Goal: Transaction & Acquisition: Purchase product/service

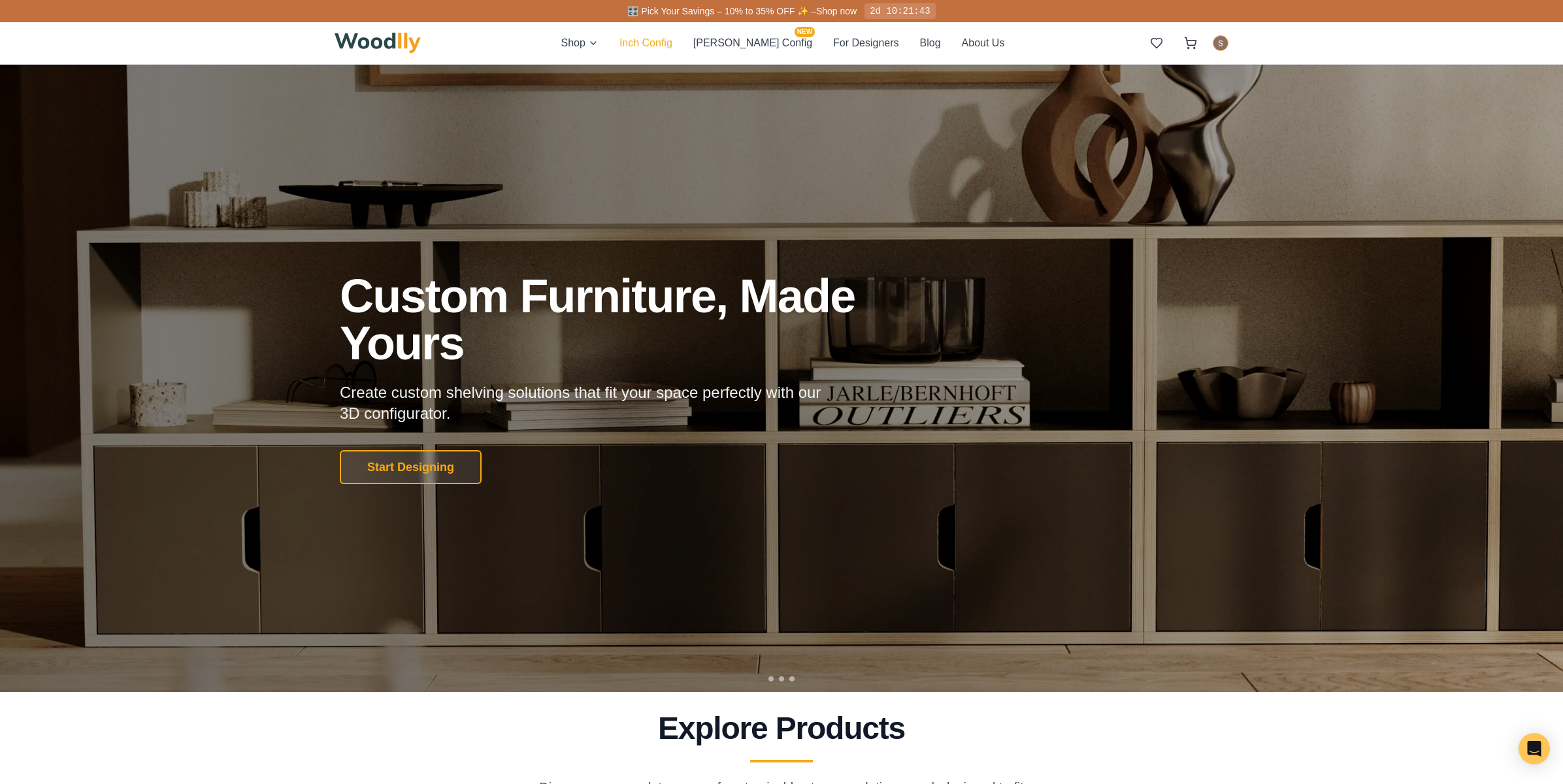
click at [673, 44] on button "Inch Config" at bounding box center [646, 43] width 53 height 17
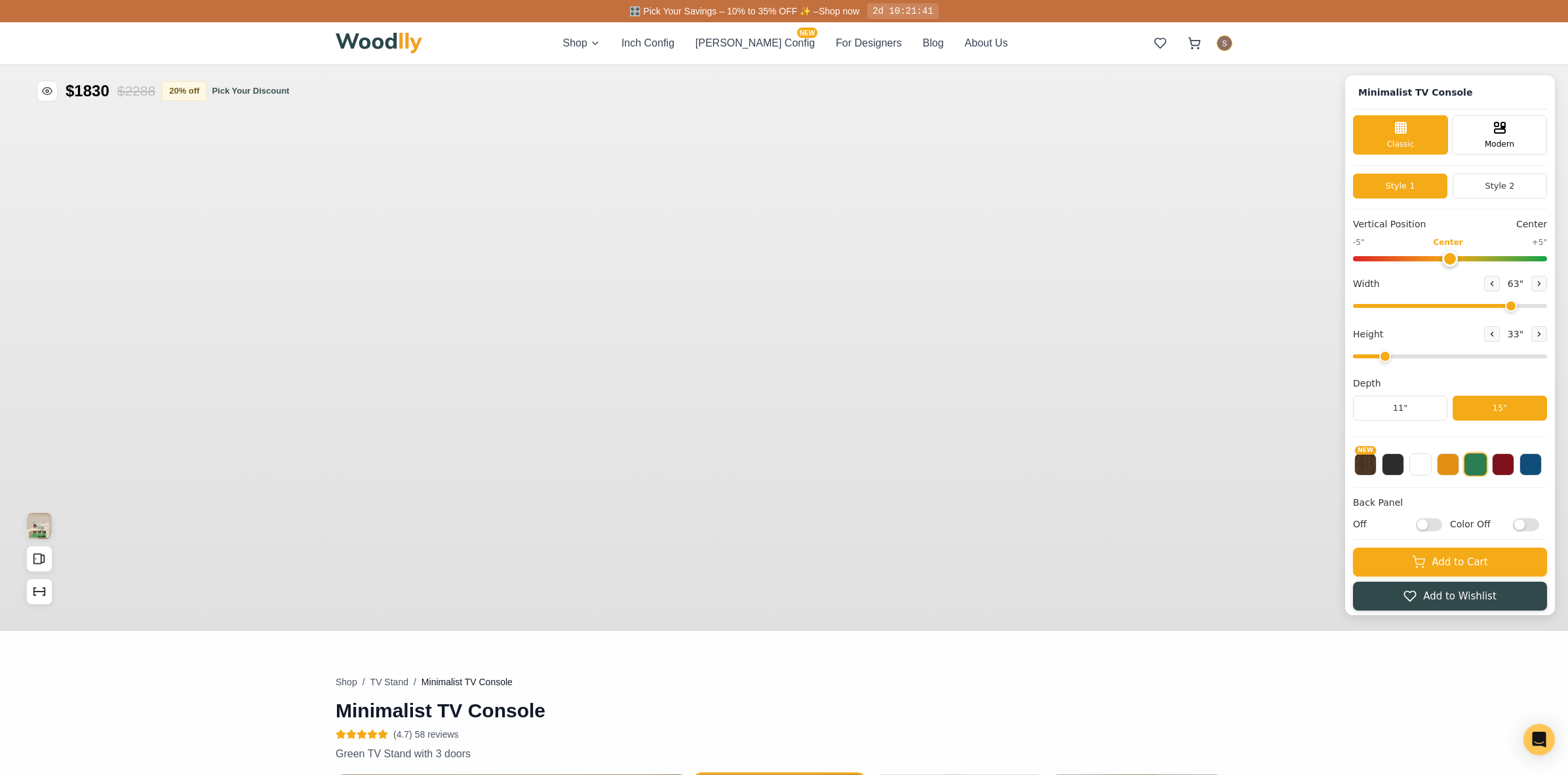
type input "63"
type input "2"
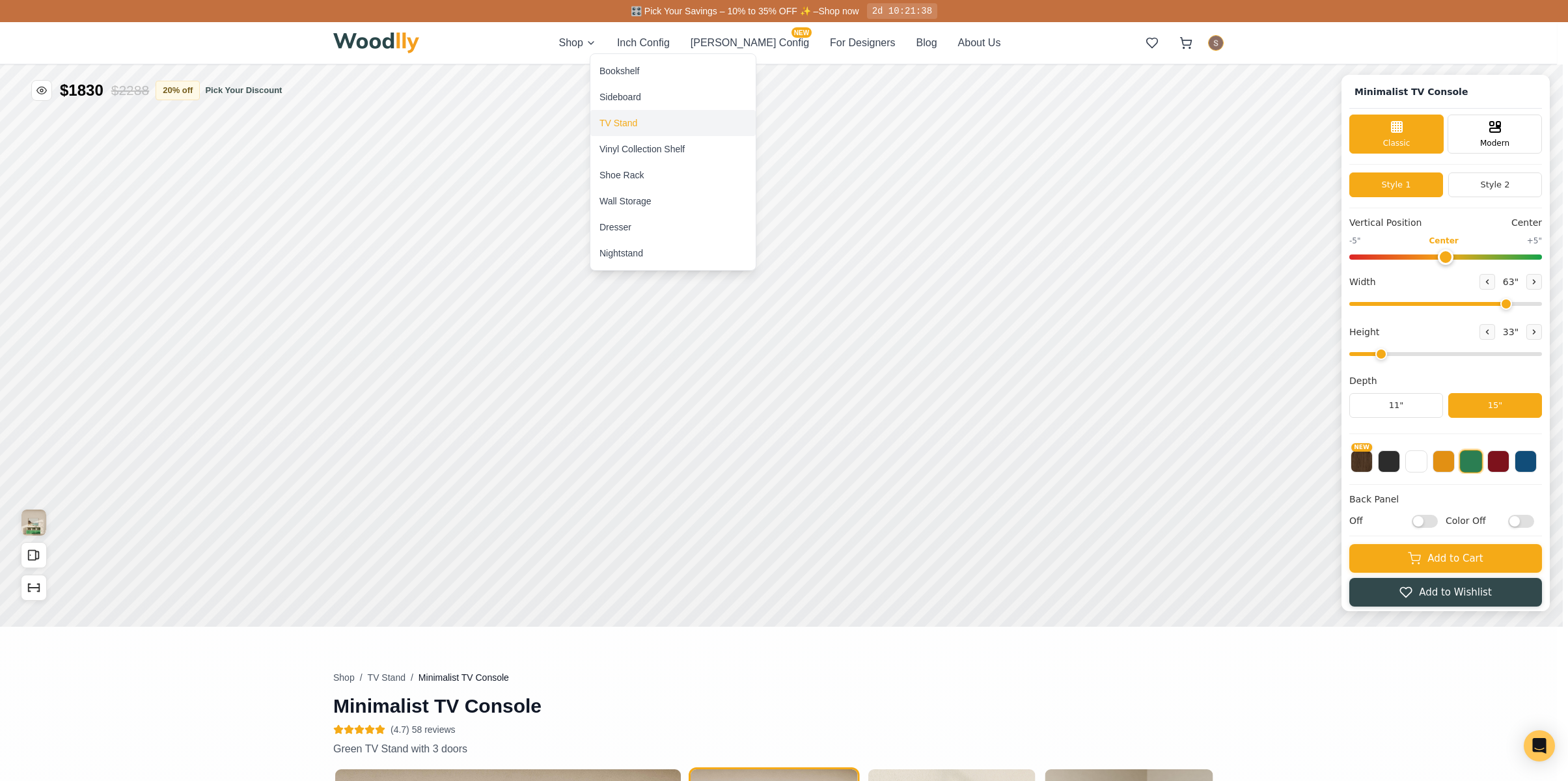
click at [615, 117] on div "TV Stand" at bounding box center [618, 122] width 37 height 13
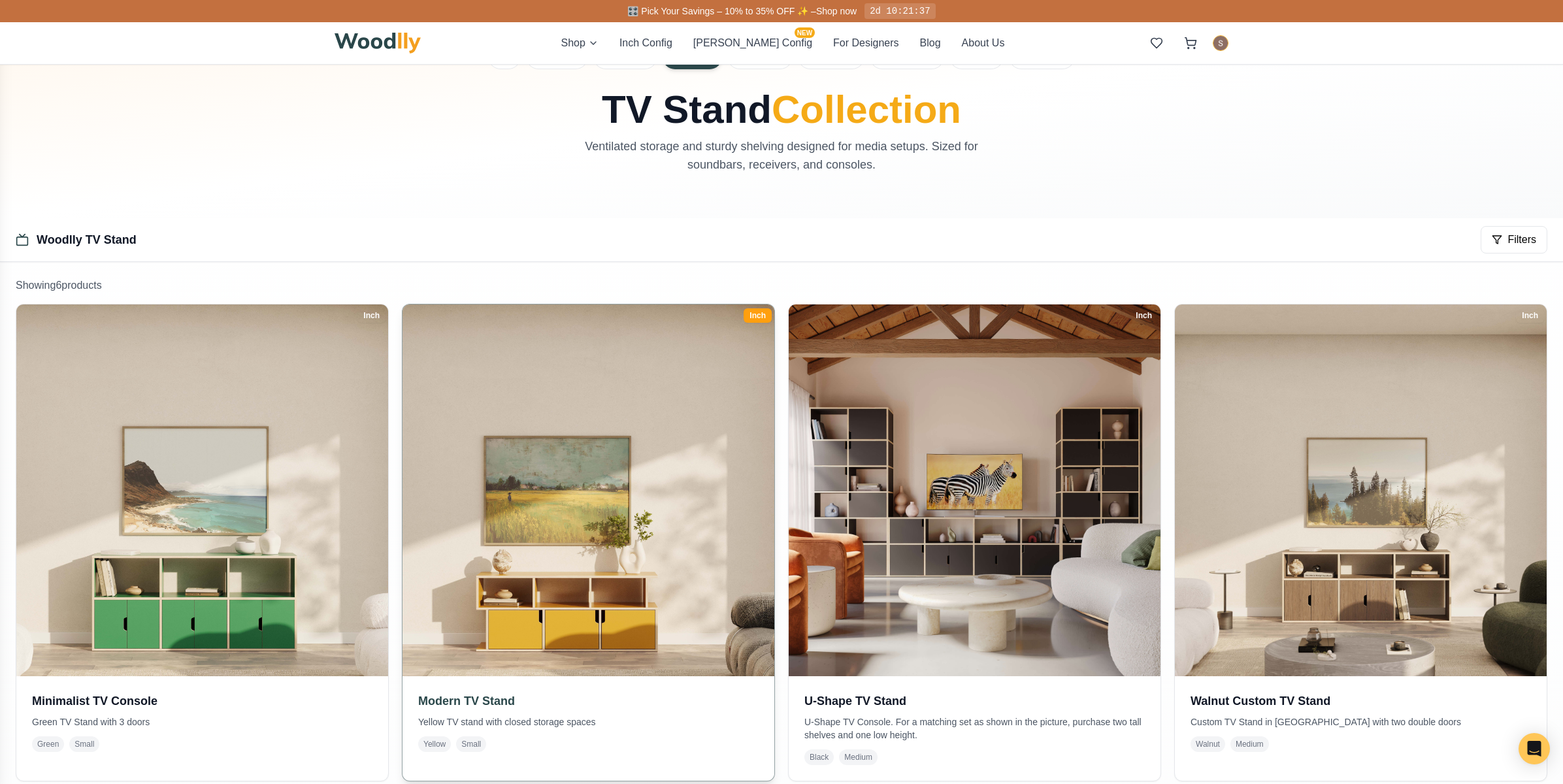
scroll to position [196, 0]
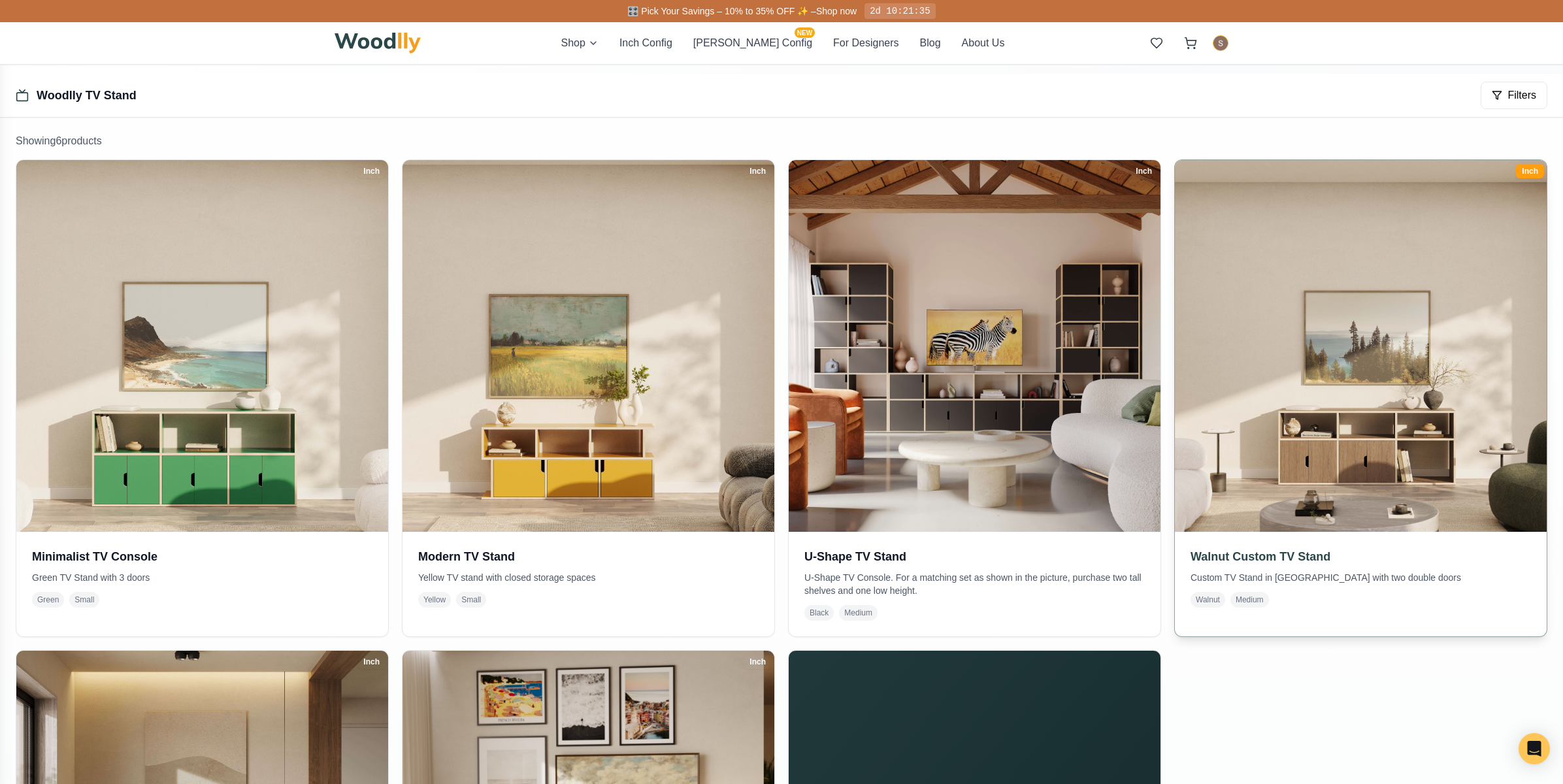
click at [1349, 420] on img at bounding box center [1361, 346] width 390 height 390
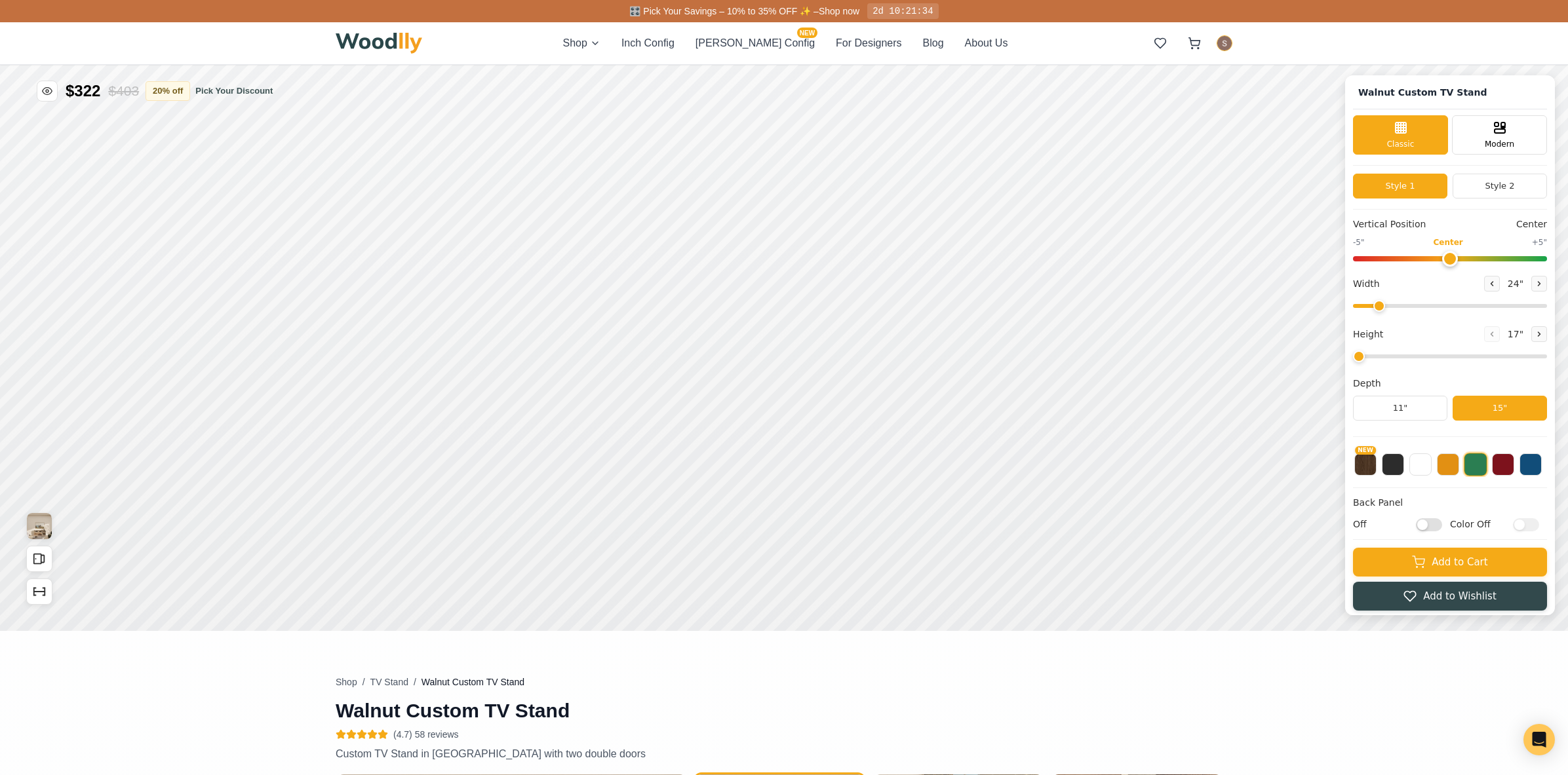
type input "62"
type input "2"
